Goal: Task Accomplishment & Management: Manage account settings

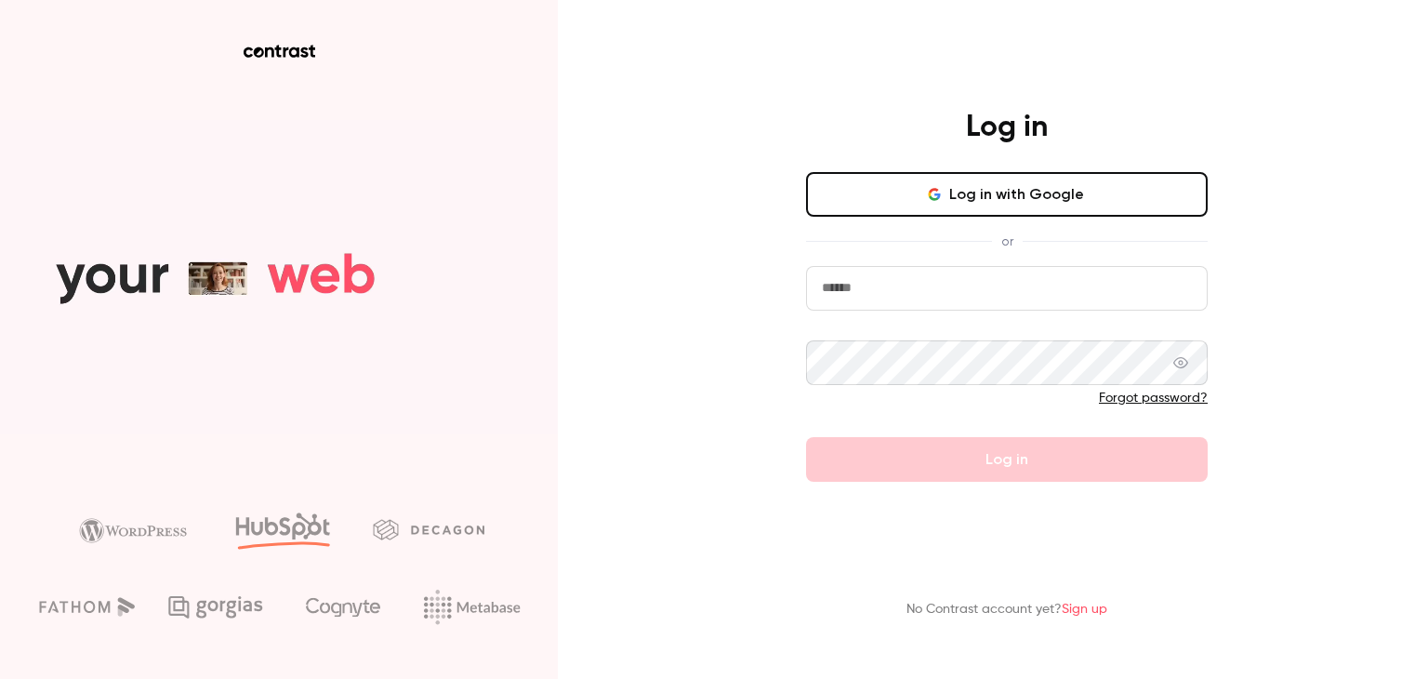
click at [1028, 195] on button "Log in with Google" at bounding box center [1007, 194] width 402 height 45
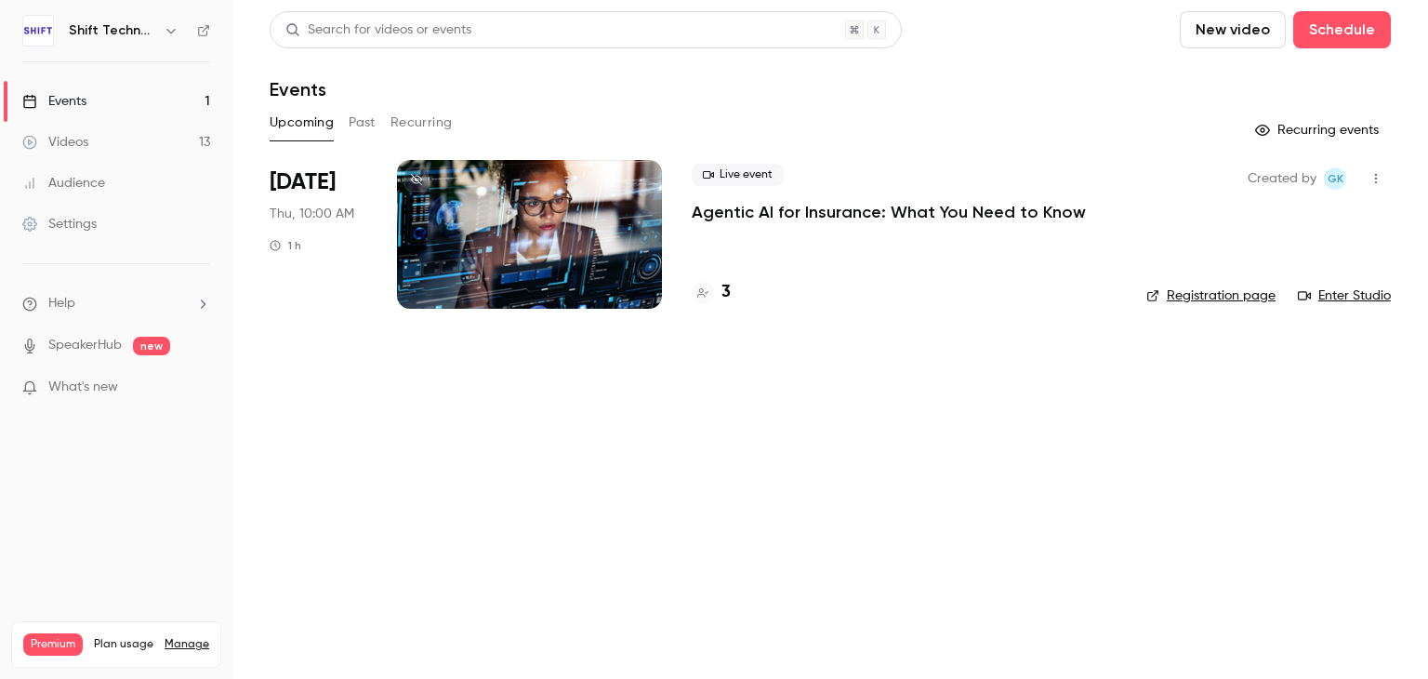
click at [548, 179] on div at bounding box center [529, 234] width 265 height 149
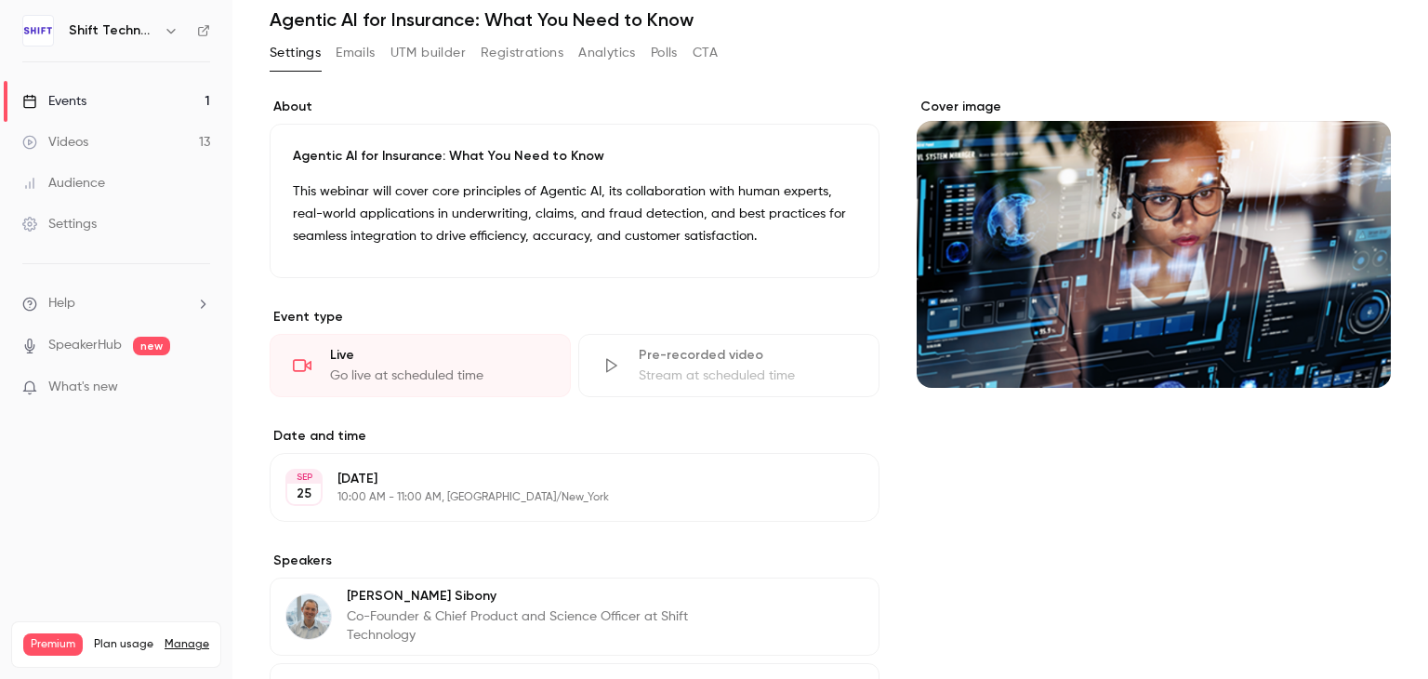
scroll to position [71, 0]
click at [513, 226] on p "This webinar will cover core principles of Agentic AI, its collaboration with h…" at bounding box center [574, 212] width 563 height 67
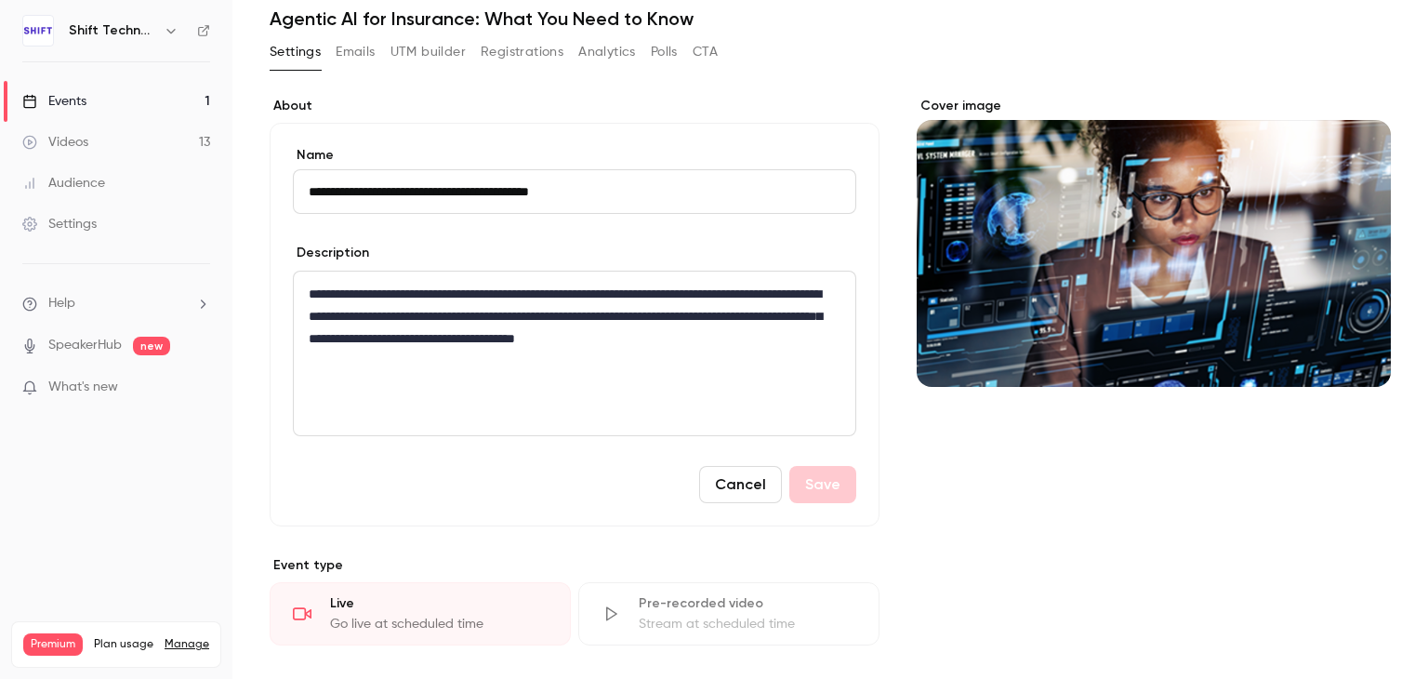
click at [721, 489] on button "Cancel" at bounding box center [740, 484] width 83 height 37
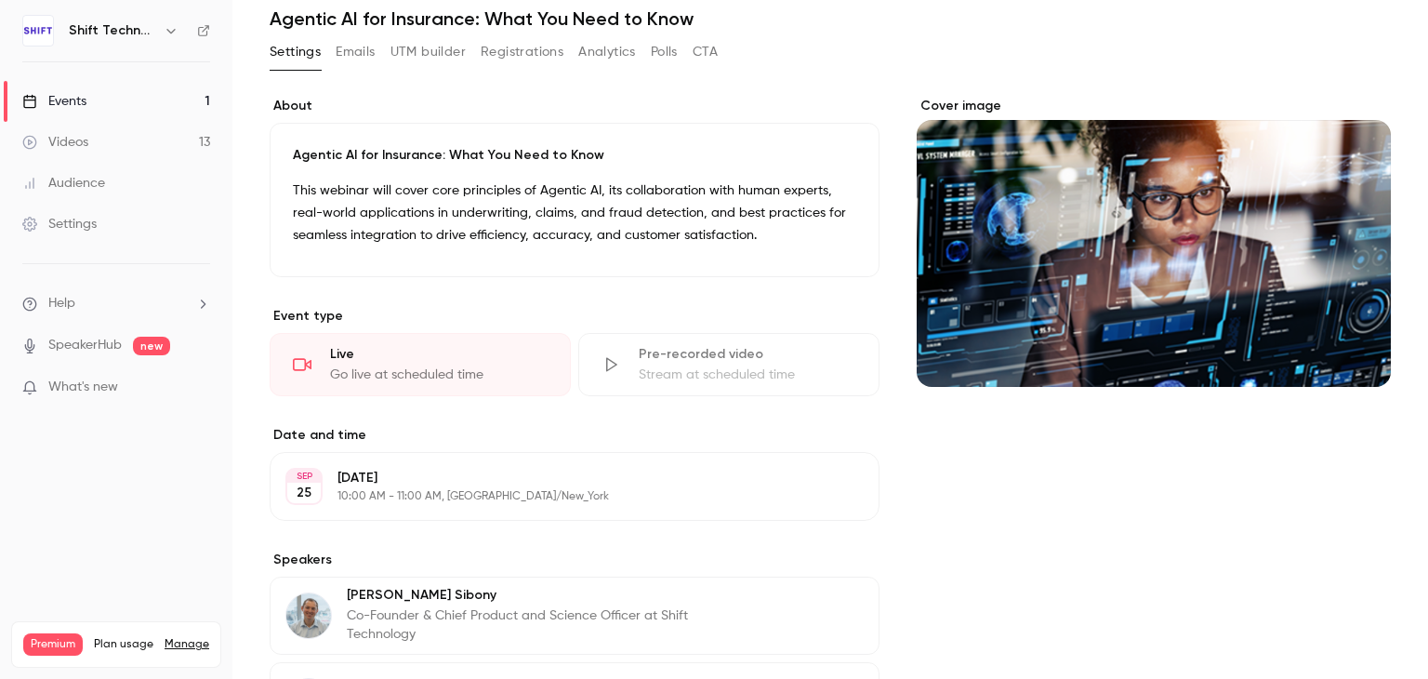
click at [342, 45] on button "Emails" at bounding box center [355, 52] width 39 height 30
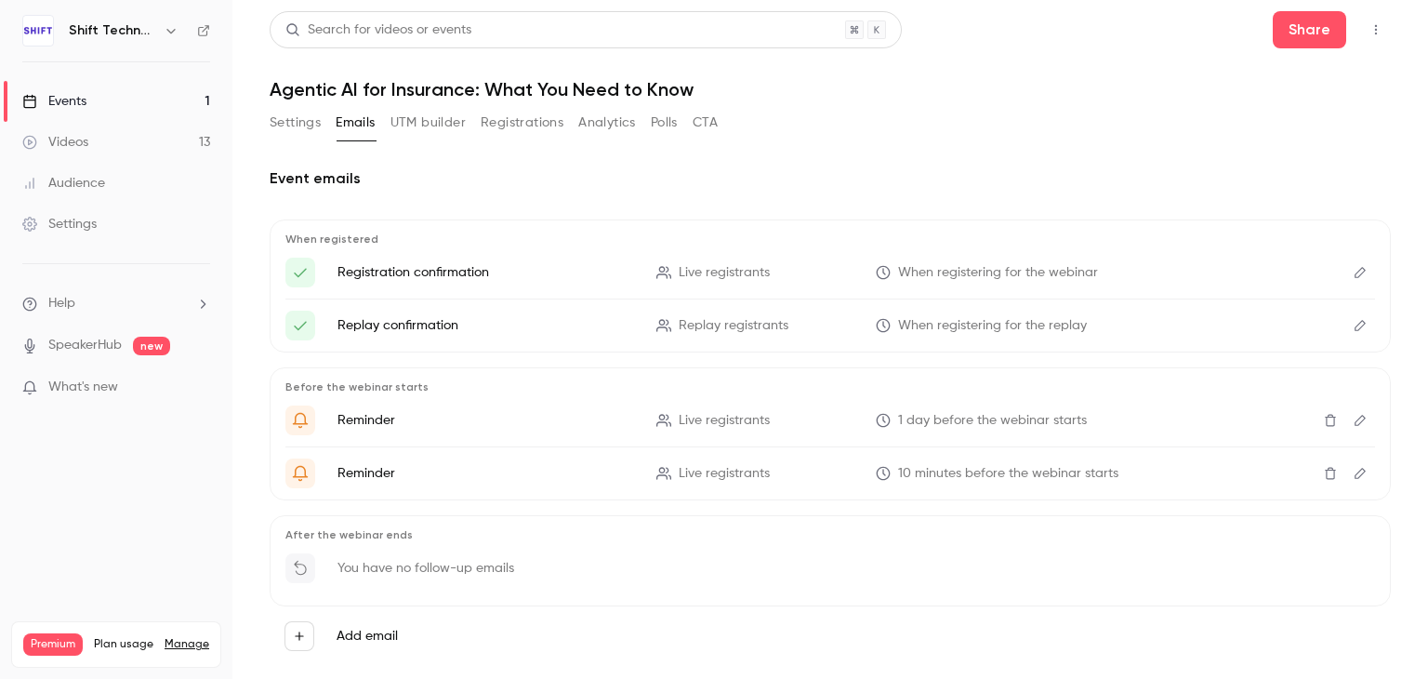
click at [301, 122] on button "Settings" at bounding box center [295, 123] width 51 height 30
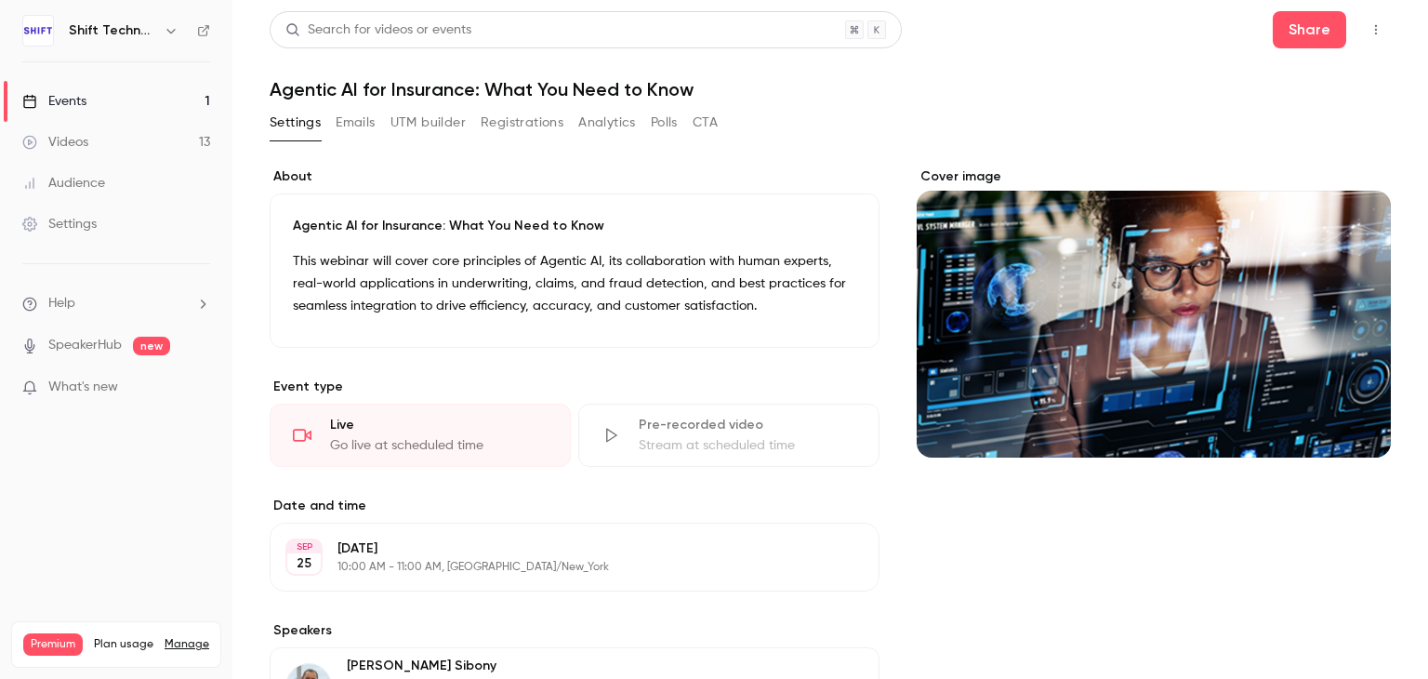
click at [353, 121] on button "Emails" at bounding box center [355, 123] width 39 height 30
